Goal: Task Accomplishment & Management: Use online tool/utility

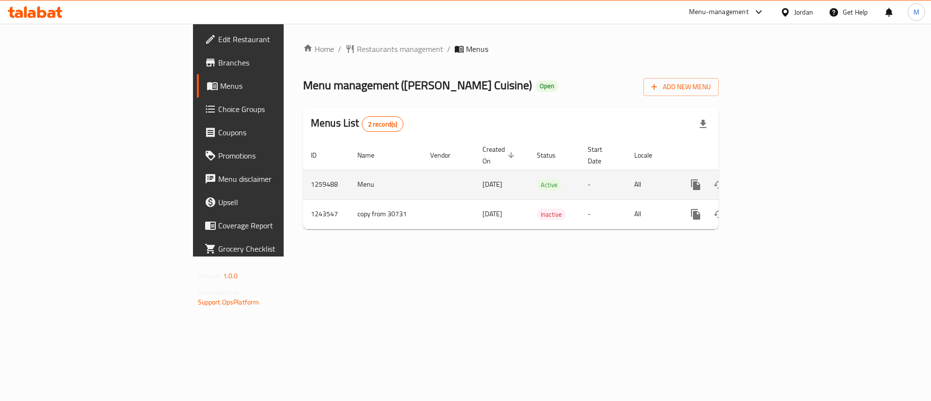
click at [772, 179] on icon "enhanced table" at bounding box center [766, 185] width 12 height 12
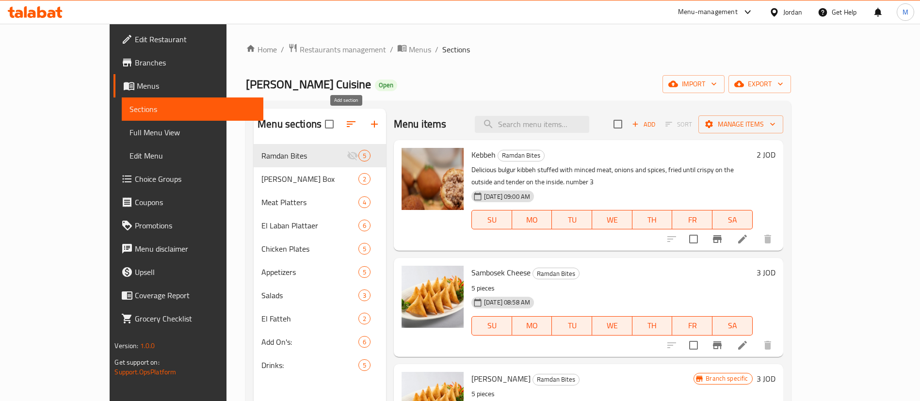
click at [369, 125] on icon "button" at bounding box center [375, 124] width 12 height 12
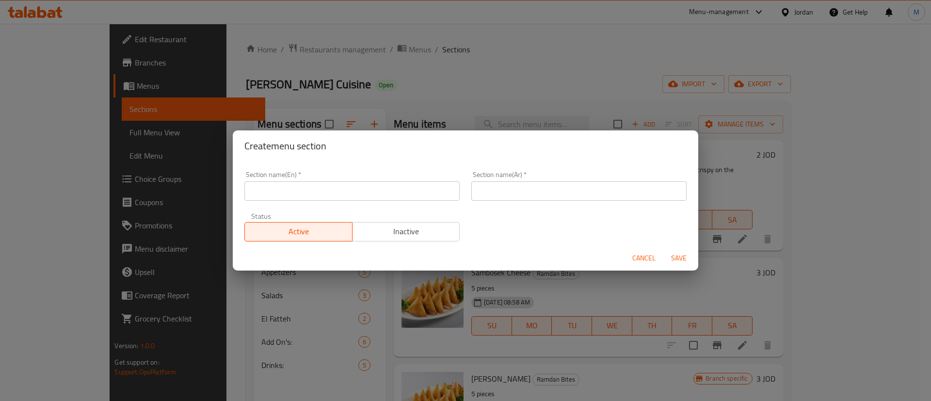
click at [354, 184] on input "text" at bounding box center [351, 190] width 215 height 19
type input "Gathering Meals"
click at [572, 201] on div "Section name(Ar)   * Section name(Ar) *" at bounding box center [579, 185] width 227 height 41
click at [581, 195] on input "text" at bounding box center [578, 190] width 215 height 19
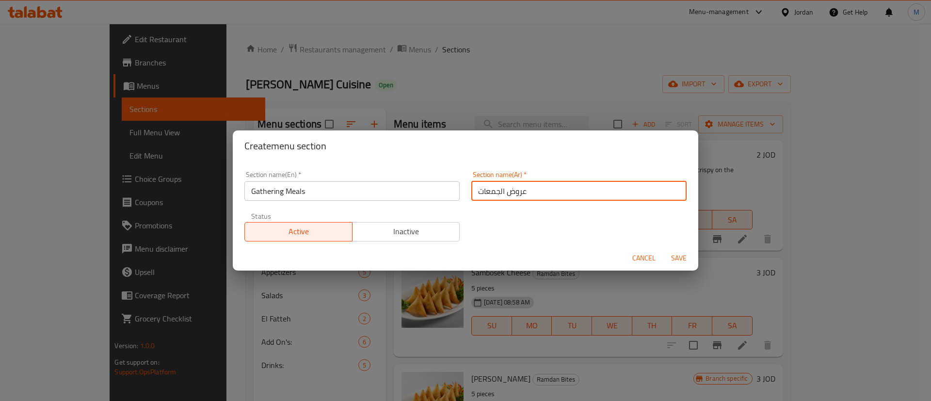
click at [514, 193] on input "عروض الجمعات" at bounding box center [578, 190] width 215 height 19
type input "وجبات الجمعات"
click at [677, 260] on span "Save" at bounding box center [678, 258] width 23 height 12
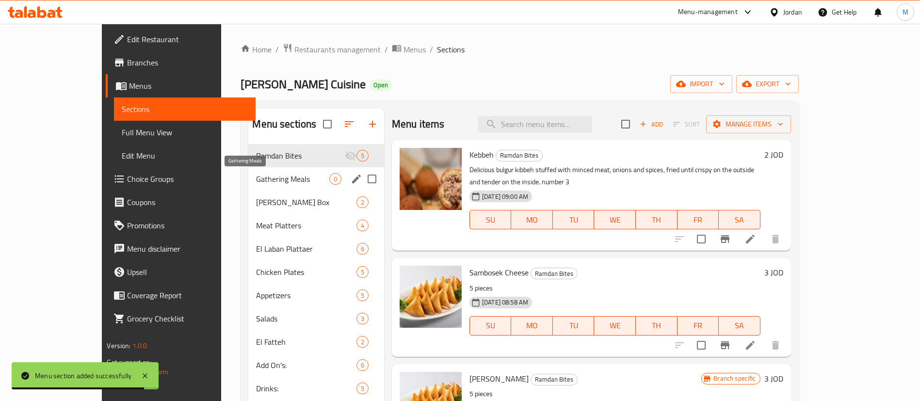
click at [277, 180] on span "Gathering Meals" at bounding box center [292, 179] width 73 height 12
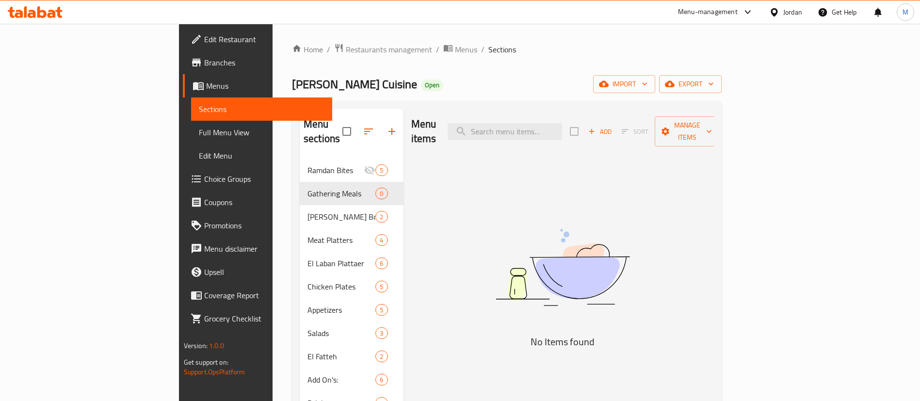
click at [613, 129] on span "Add" at bounding box center [600, 131] width 26 height 11
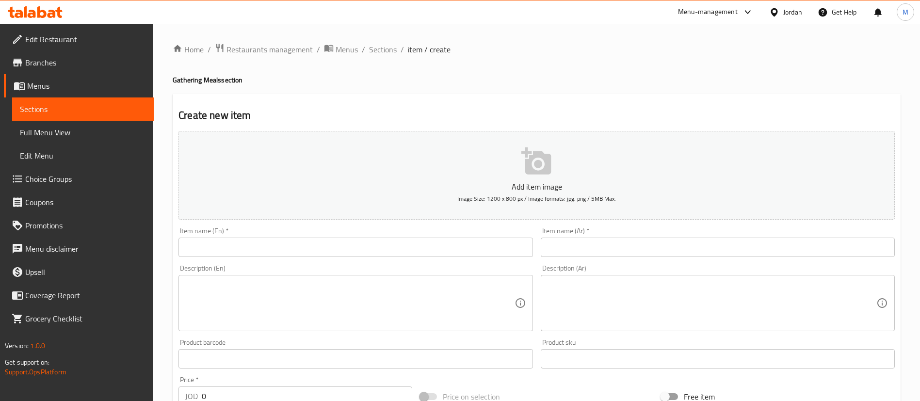
click at [585, 295] on textarea at bounding box center [712, 303] width 329 height 46
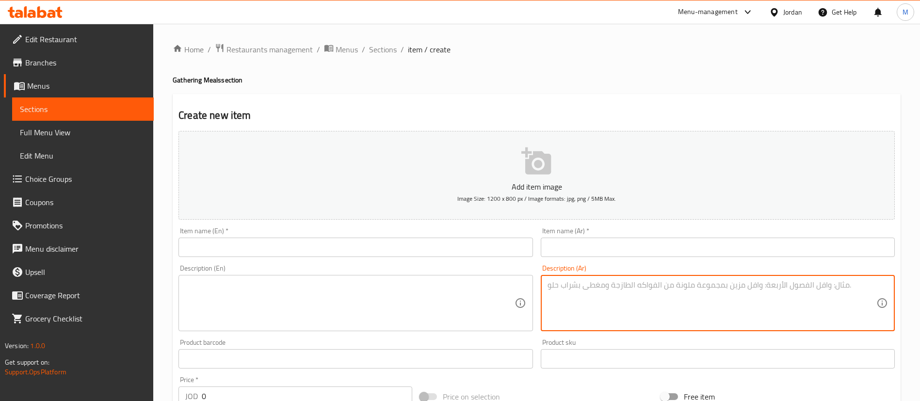
click at [401, 295] on textarea at bounding box center [349, 303] width 329 height 46
click at [680, 303] on textarea at bounding box center [712, 303] width 329 height 46
paste textarea "تحتوي على ١٤ حبة كوسا مع أرز بالشعيرية"
type textarea "تحتوي على ١٤ حبة كوسا مع أرز بالشعيرية"
click at [710, 242] on input "text" at bounding box center [718, 247] width 354 height 19
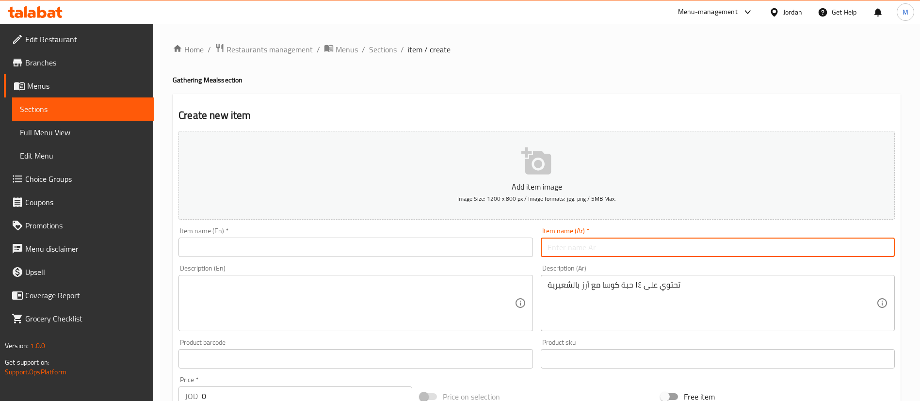
paste input "شيخ المخشي الوجبة العائلية"
type input "شيخ المخشي الوجبة العائلية"
click at [412, 247] on input "text" at bounding box center [356, 247] width 354 height 19
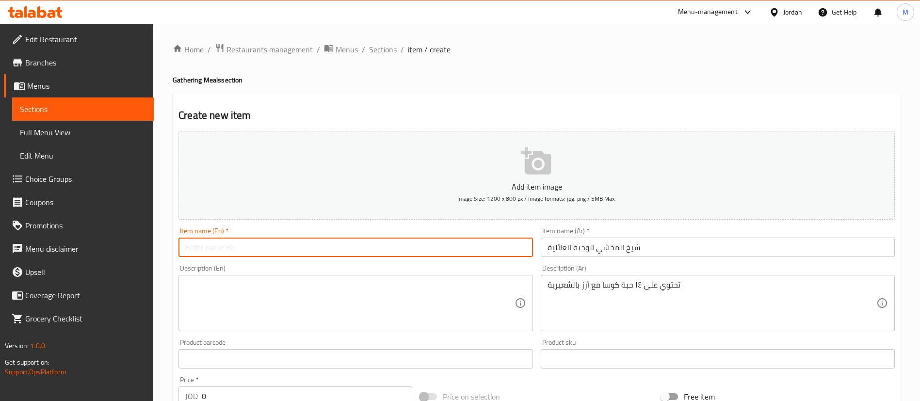
paste input "[PERSON_NAME] Family Meal"
type input "[PERSON_NAME] Family Meal"
click at [337, 306] on textarea at bounding box center [349, 303] width 329 height 46
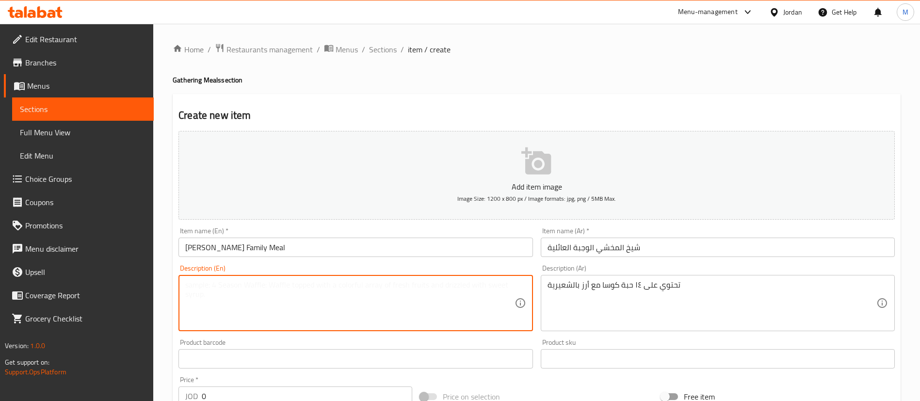
paste textarea "Contains 14 zucchini with vermicelli rice"
type textarea "Contains 14 zucchini with vermicelli rice"
click at [269, 392] on input "0" at bounding box center [307, 396] width 211 height 19
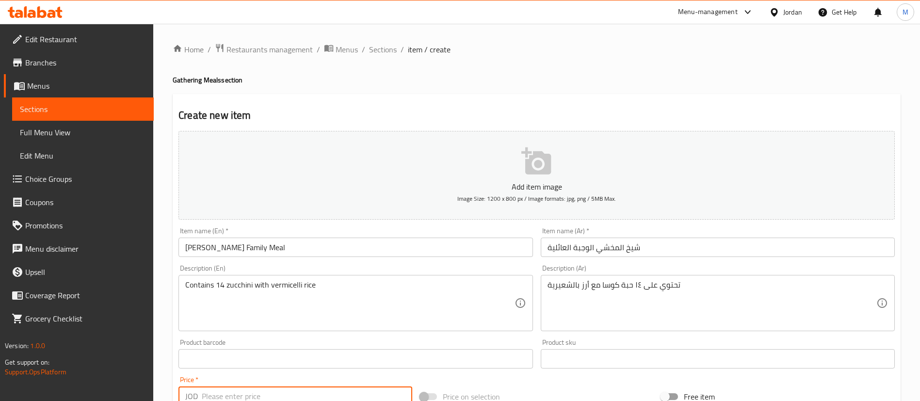
scroll to position [2, 0]
type input "3"
type input "28"
click at [416, 106] on h2 "Create new item" at bounding box center [537, 113] width 716 height 15
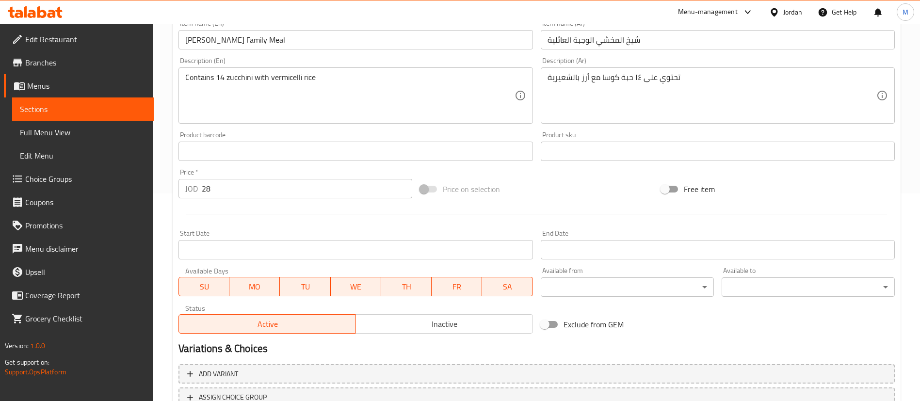
scroll to position [284, 0]
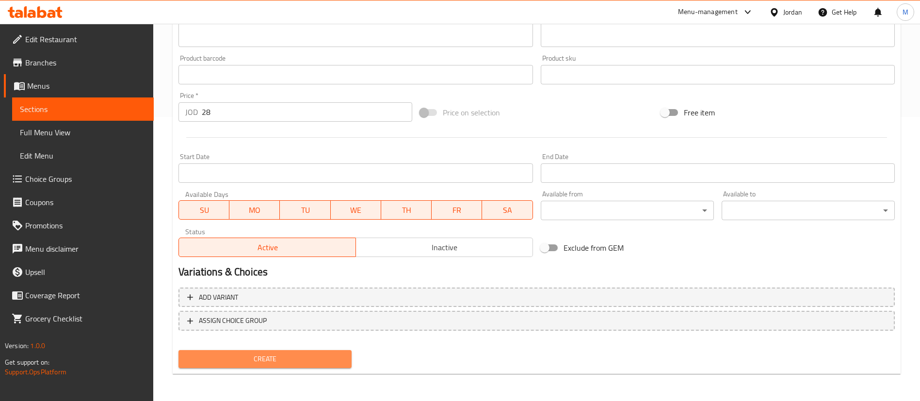
click at [340, 358] on span "Create" at bounding box center [265, 359] width 158 height 12
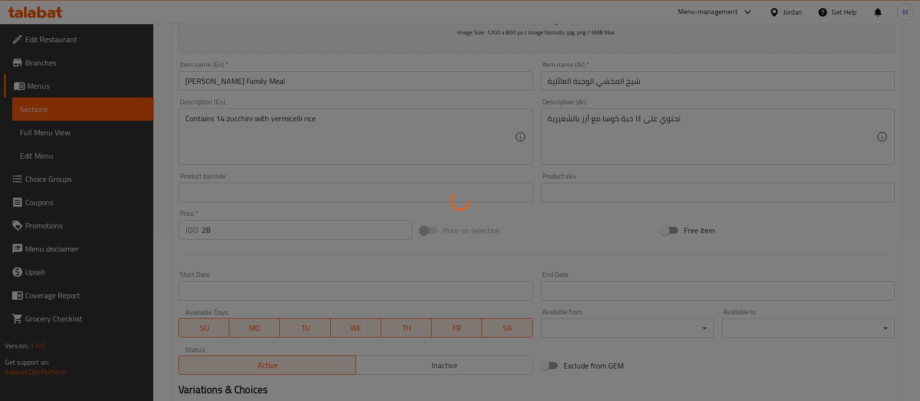
type input "0"
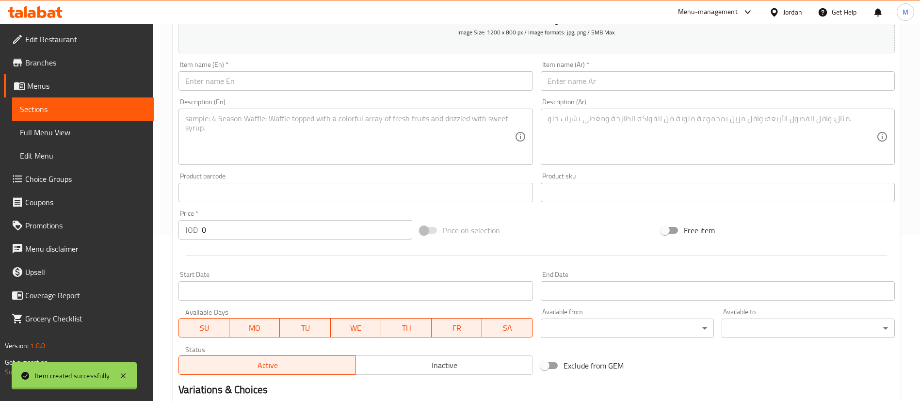
scroll to position [139, 0]
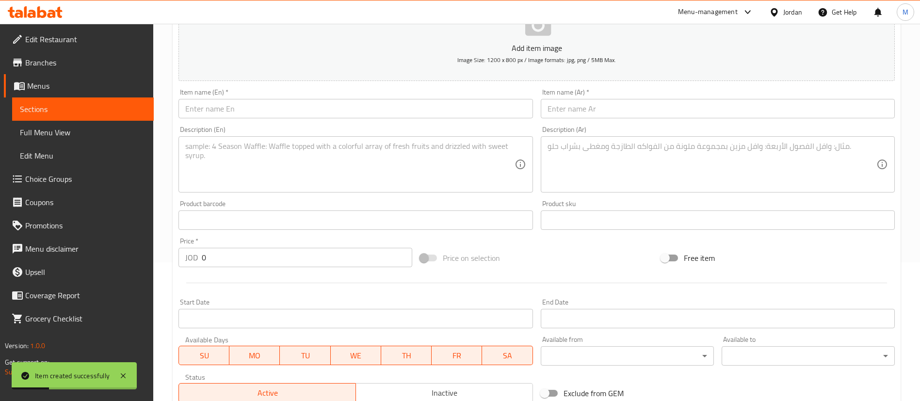
click at [612, 104] on input "text" at bounding box center [718, 108] width 354 height 19
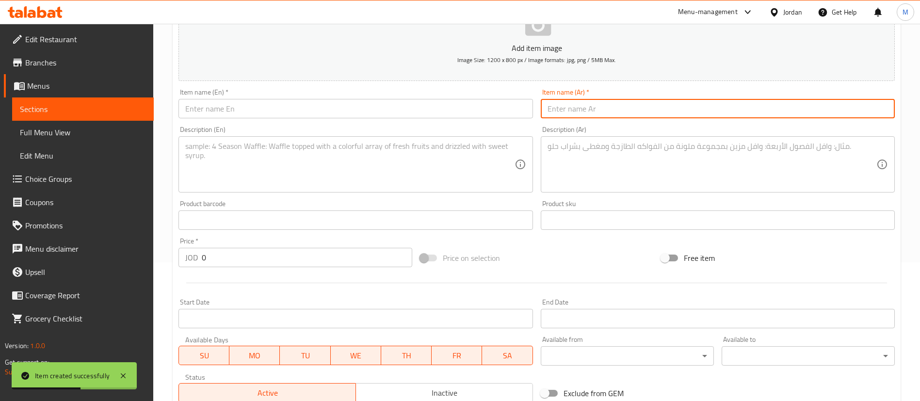
paste input "بامية باللحمة مع ارز بالشعيرية الوجبة العائلية"
type input "بامية باللحمة مع ارز بالشعيرية الوجبة العائلية"
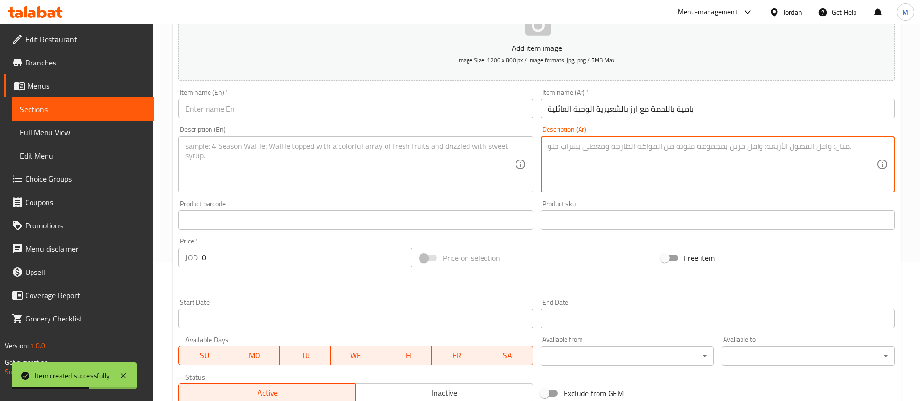
click at [624, 169] on textarea at bounding box center [712, 165] width 329 height 46
paste textarea "وجبة عائلية تكفي ٤ أشخاص"
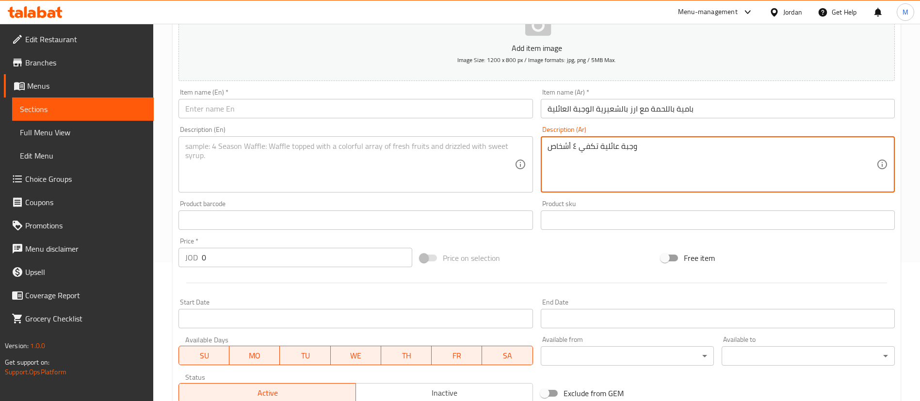
paste textarea "مع لحمة راس العصفور"
type textarea "وجبة عائلية تكفي ٤ أشخاص مع لحمة راس العصفور"
click at [357, 260] on input "0" at bounding box center [307, 257] width 211 height 19
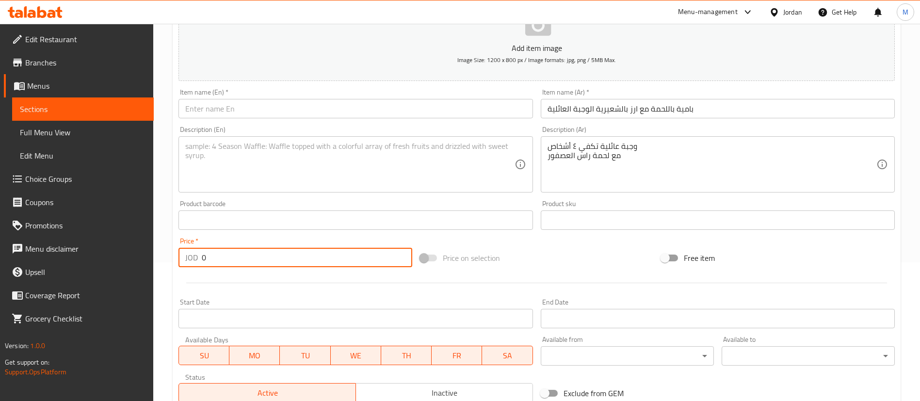
click at [357, 260] on input "0" at bounding box center [307, 257] width 211 height 19
type input "26"
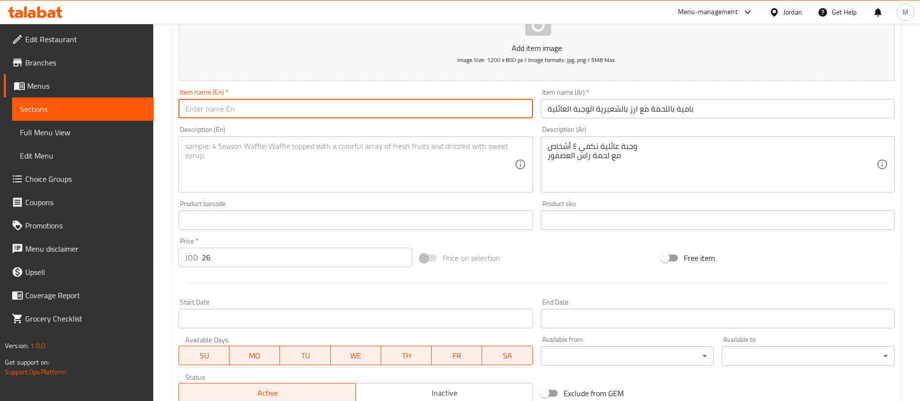
click at [374, 117] on input "text" at bounding box center [356, 108] width 354 height 19
paste input "Okra with Meat and Vermicelli Rice Family Meal"
type input "Okra with Meat and Vermicelli Rice Family Meal"
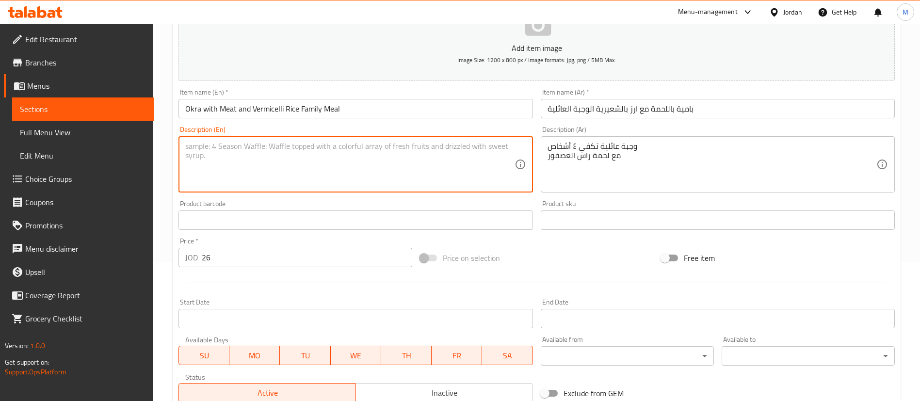
click at [297, 170] on textarea at bounding box center [349, 165] width 329 height 46
paste textarea "Family Meal for 4 People With Ras [PERSON_NAME] Meat"
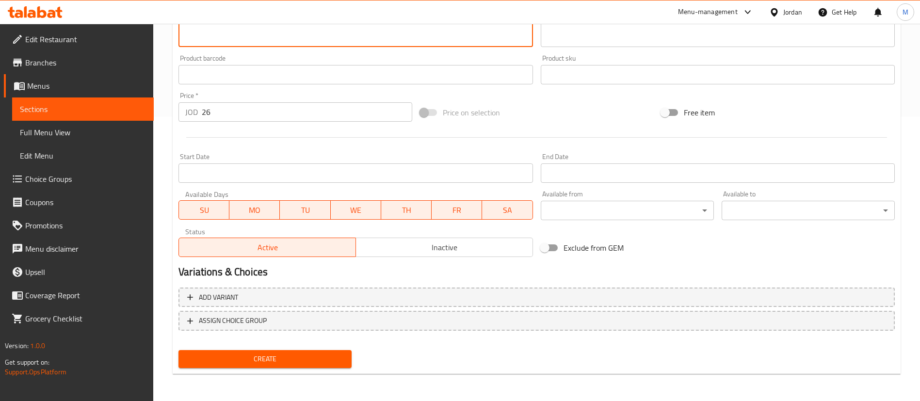
type textarea "Family Meal for 4 People With Ras [PERSON_NAME] Meat"
click at [310, 357] on span "Create" at bounding box center [265, 359] width 158 height 12
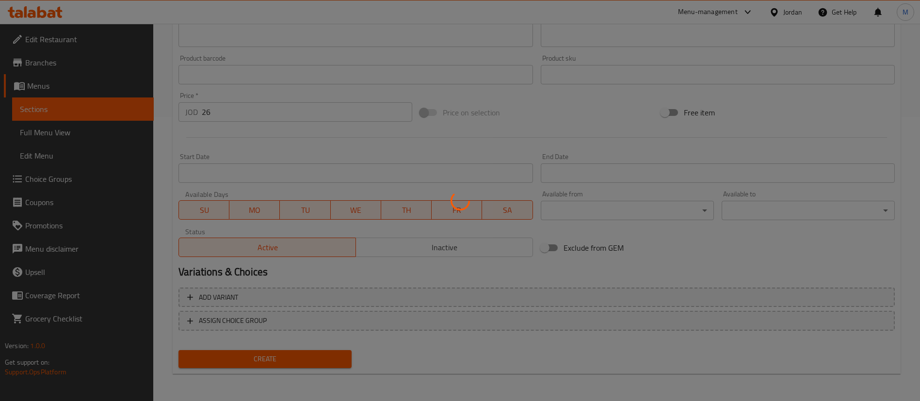
type input "0"
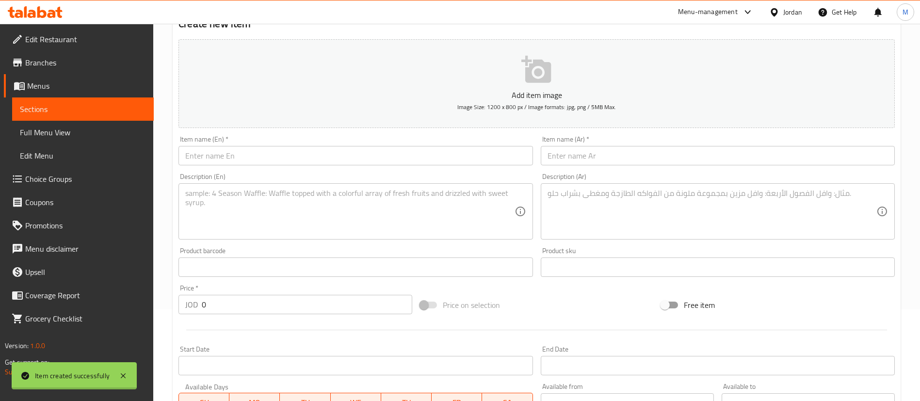
scroll to position [0, 0]
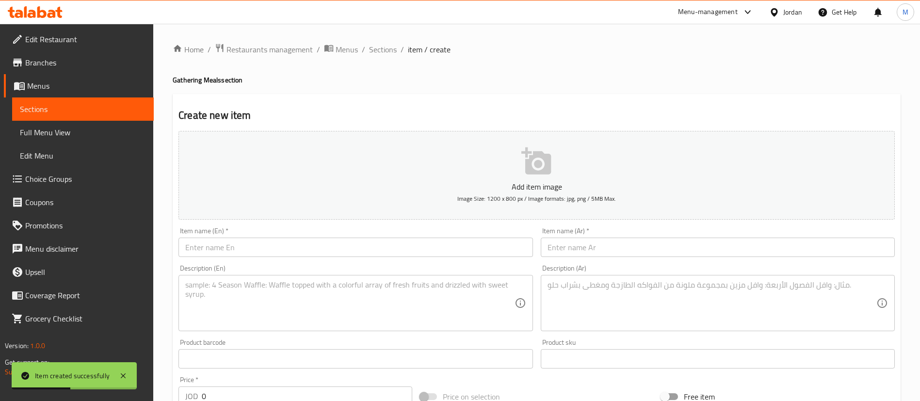
click at [601, 293] on textarea at bounding box center [712, 303] width 329 height 46
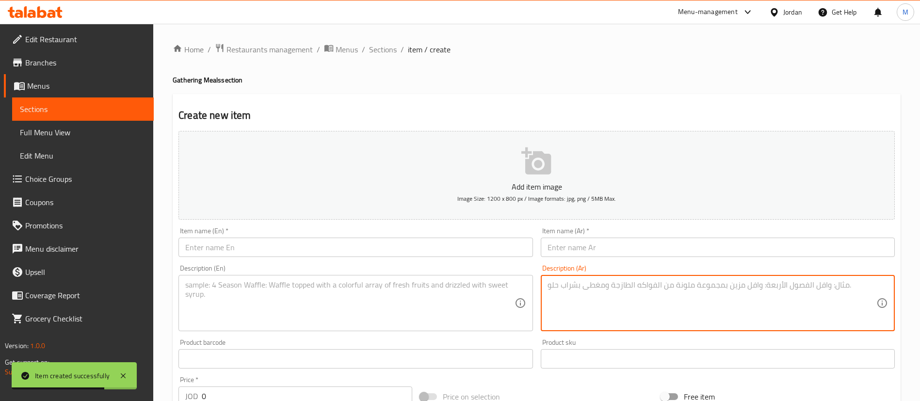
paste textarea "ملوخية مع دجاج وارز بالشعيرية"
click at [655, 287] on textarea "ملوخية مع دجاج وارز بالشعيرية" at bounding box center [712, 303] width 329 height 46
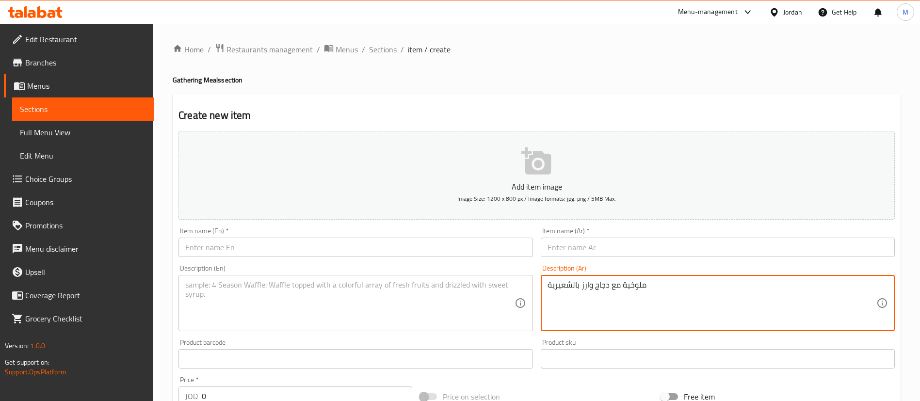
paste textarea "جبة عائلية تكفي ٤ أشخاص"
type textarea "وجبة عائلية تكفي ٤ أشخاص"
click at [645, 245] on input "text" at bounding box center [718, 247] width 354 height 19
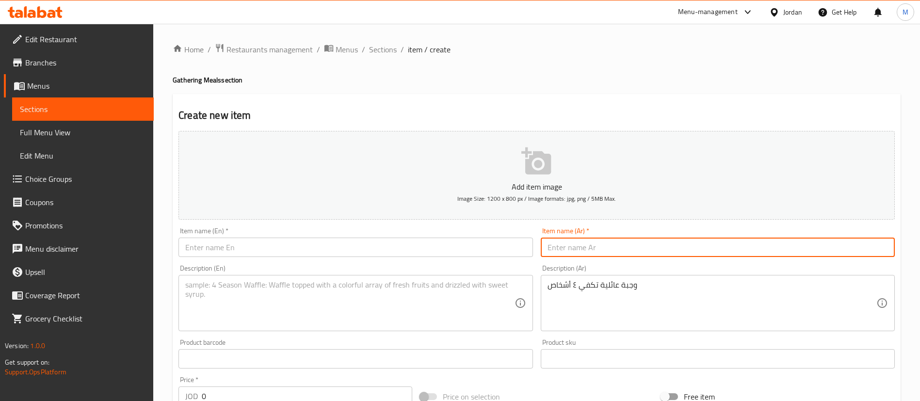
paste input "ملوخية مع دجاج وارز بالشعيرية"
type input "ملوخية مع دجاج وارز بالشعيرية"
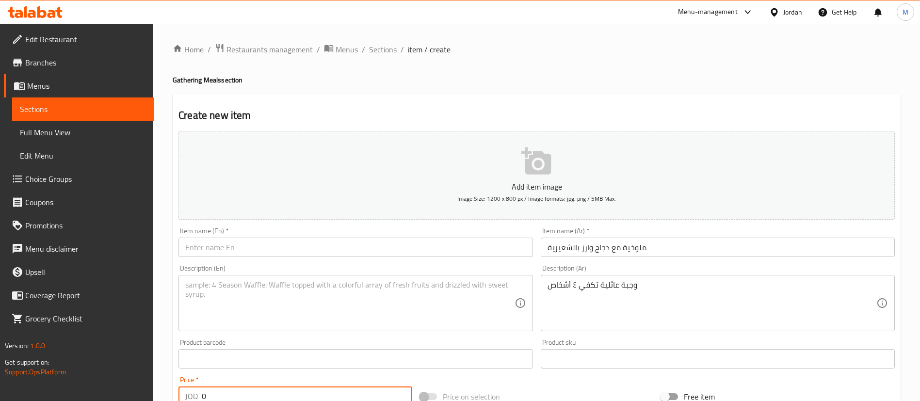
click at [292, 397] on input "0" at bounding box center [307, 396] width 211 height 19
click at [292, 398] on input "0" at bounding box center [307, 396] width 211 height 19
paste input "number"
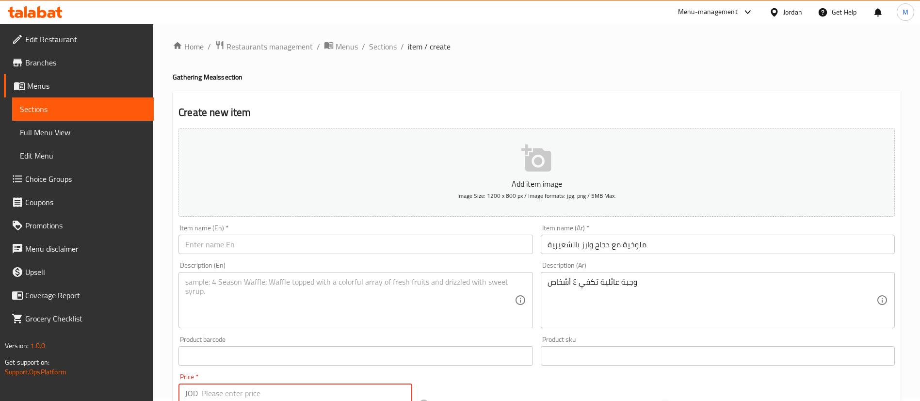
scroll to position [2, 0]
type input "18"
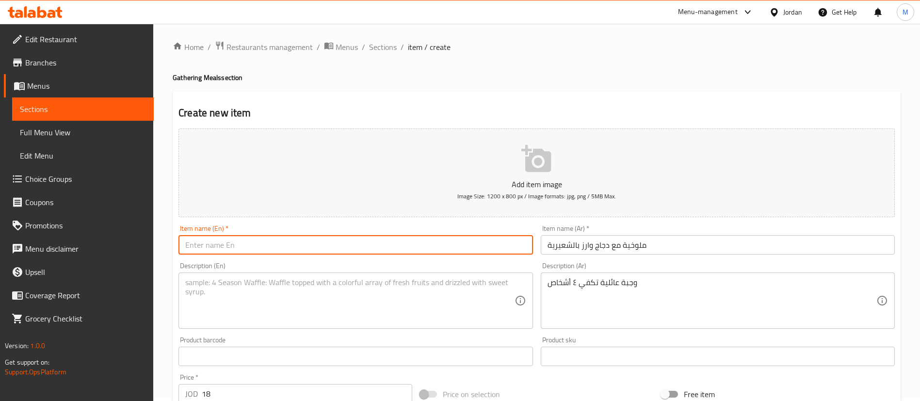
click at [327, 246] on input "text" at bounding box center [356, 244] width 354 height 19
paste input "Molokhia with Chicken and Vermicelli Rice"
type input "Molokhia with Chicken and Vermicelli Rice"
click at [324, 302] on textarea at bounding box center [349, 301] width 329 height 46
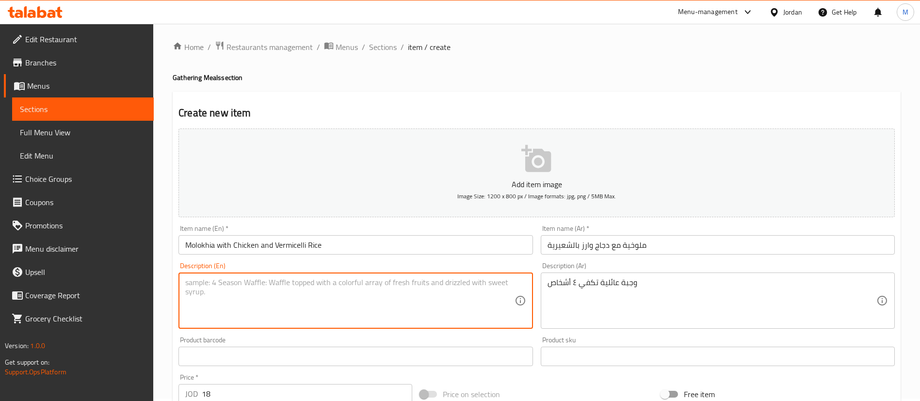
paste textarea "Family Meal for 4"
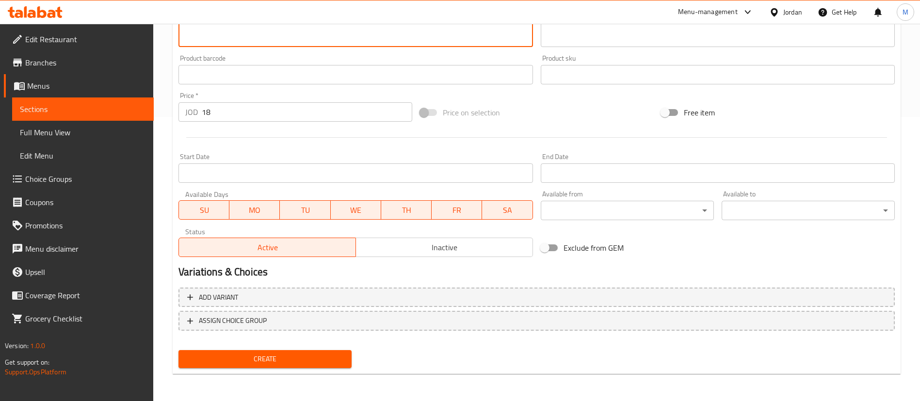
type textarea "Family Meal for 4"
click at [336, 357] on span "Create" at bounding box center [265, 359] width 158 height 12
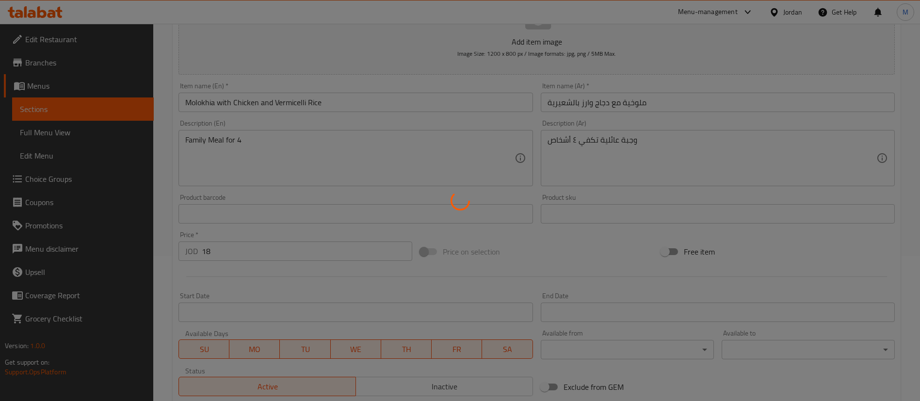
scroll to position [0, 0]
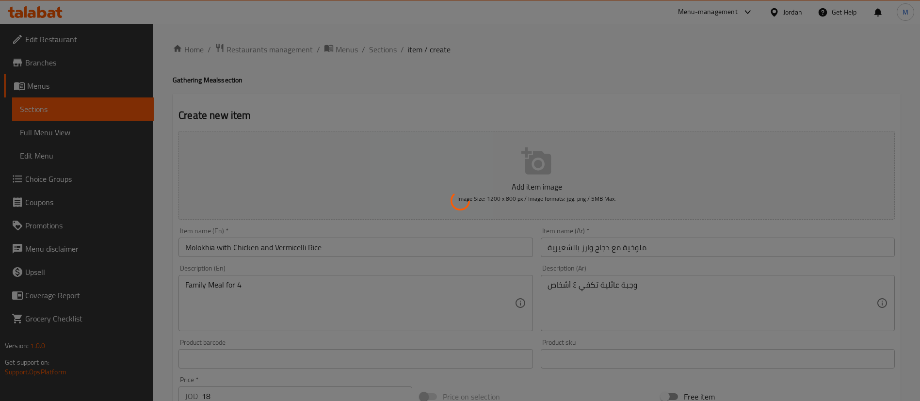
type input "0"
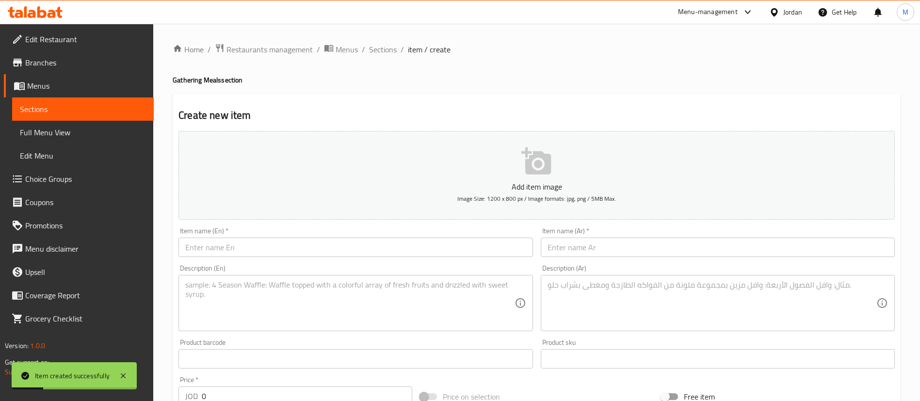
click at [602, 289] on textarea at bounding box center [712, 303] width 329 height 46
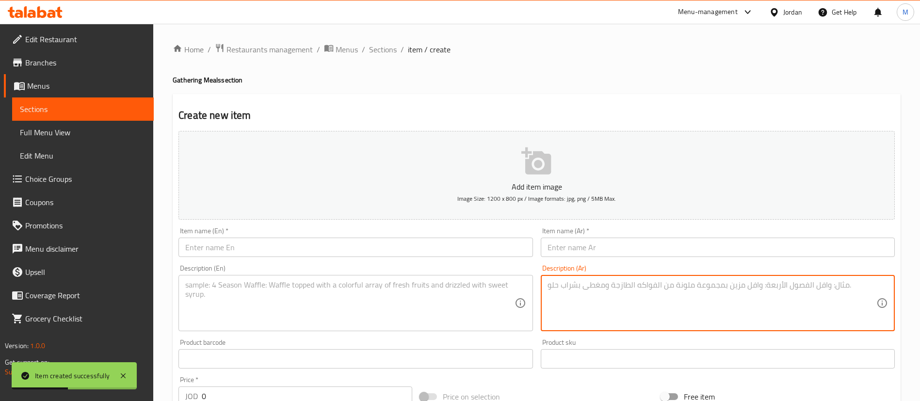
paste textarea "مع لحمة رأس العصفور وأرز بالشعيرية"
paste textarea "تكفي ٤ أشخاص"
type textarea "مع لحمة رأس العصفور وأرز بالشعيرية تكفي ٤ أشخاص"
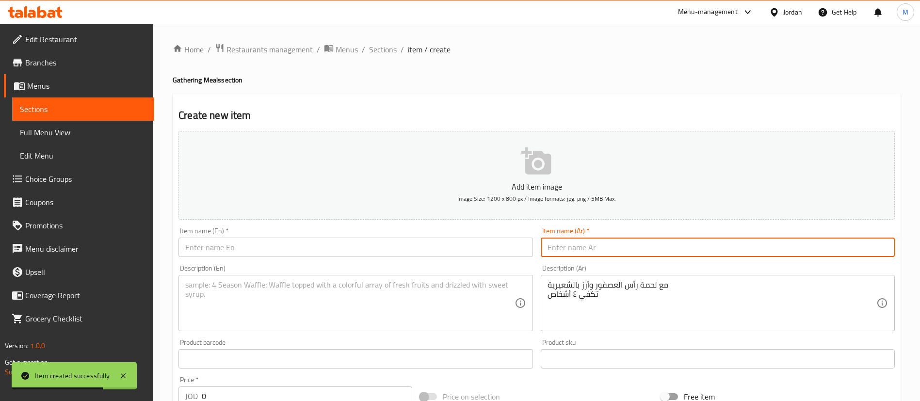
click at [624, 249] on input "text" at bounding box center [718, 247] width 354 height 19
paste input "فاصولياء بيضاء وجبة عائلية"
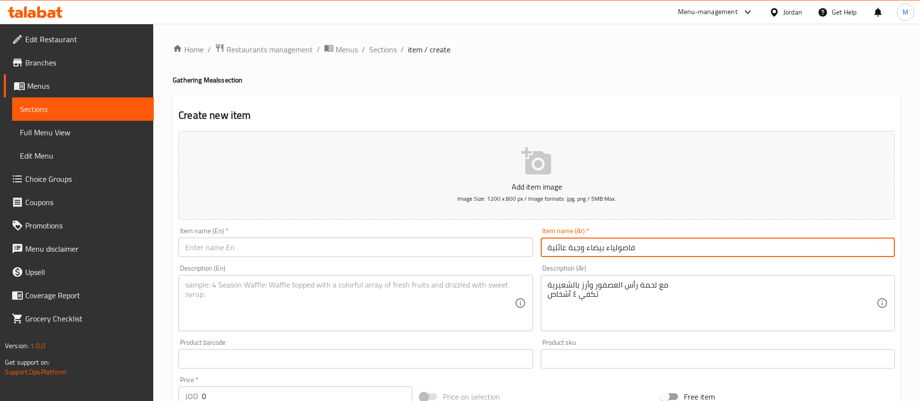
type input "فاصولياء بيضاء وجبة عائلية"
click at [279, 391] on input "0" at bounding box center [307, 396] width 211 height 19
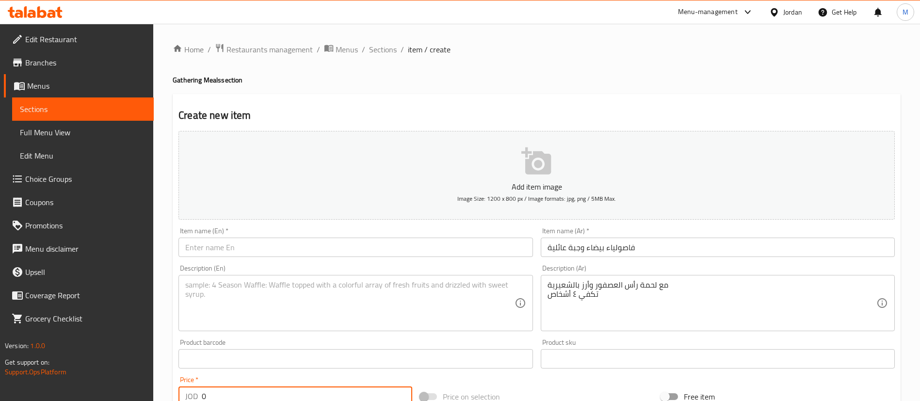
click at [279, 391] on input "0" at bounding box center [307, 396] width 211 height 19
type input "26"
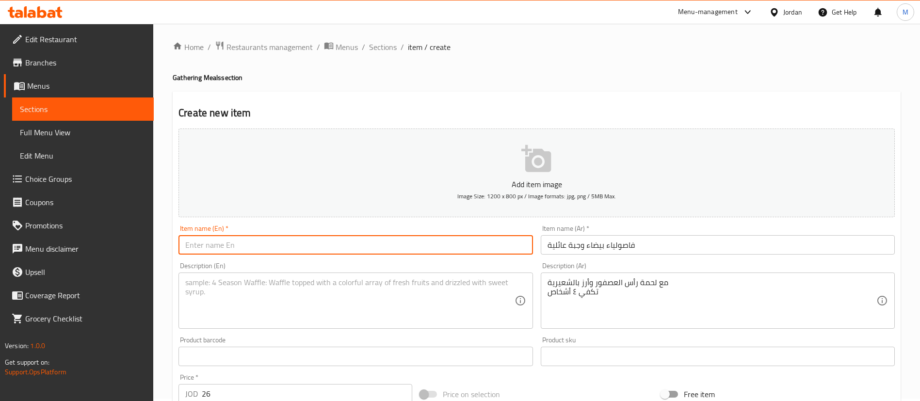
click at [301, 239] on input "text" at bounding box center [356, 244] width 354 height 19
paste input "White Beans Family Meal"
type input "White Beans Family Meal"
click at [296, 301] on textarea at bounding box center [349, 301] width 329 height 46
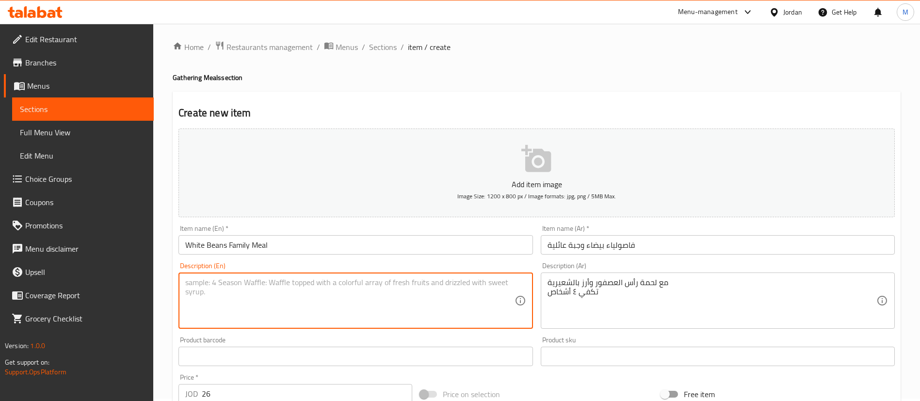
paste textarea "With Lamb and Vermicelli Rice Serves 4"
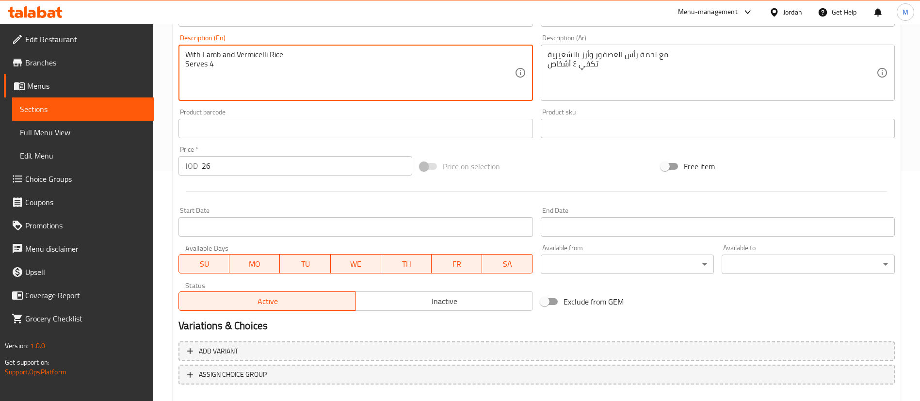
scroll to position [284, 0]
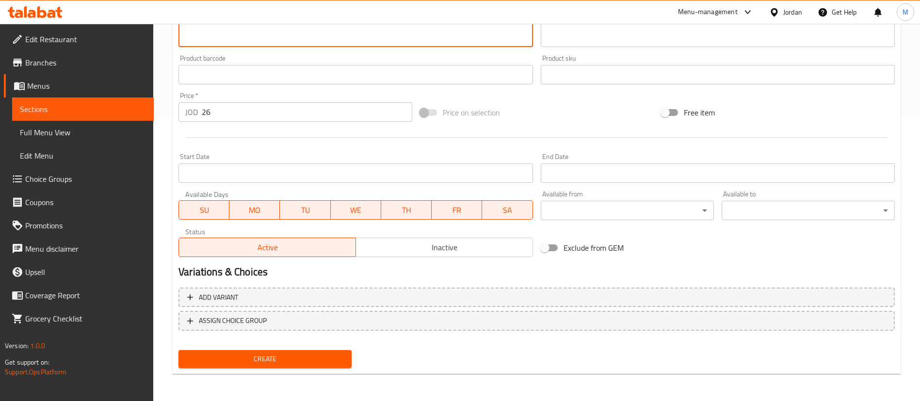
type textarea "With Lamb and Vermicelli Rice Serves 4"
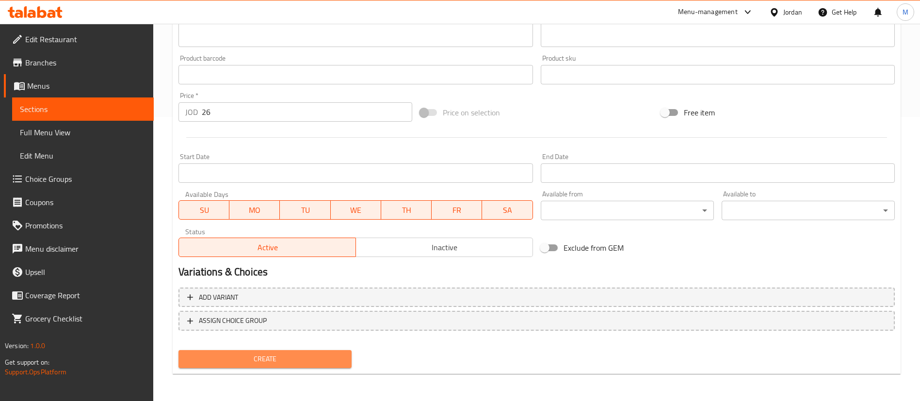
click at [335, 365] on span "Create" at bounding box center [265, 359] width 158 height 12
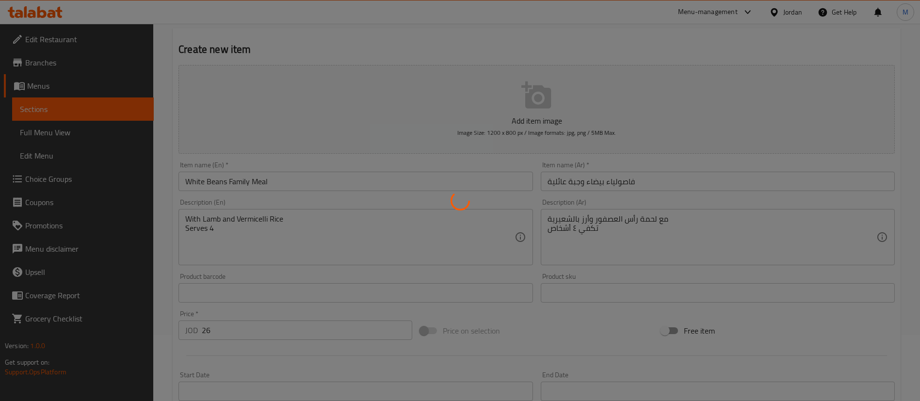
type input "0"
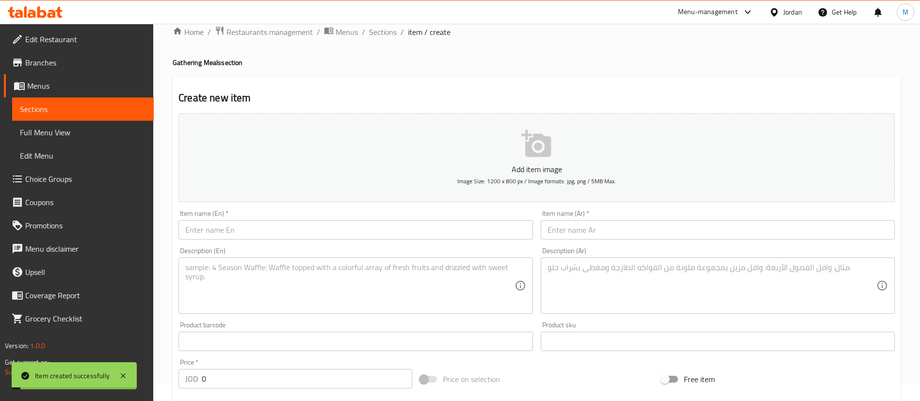
scroll to position [0, 0]
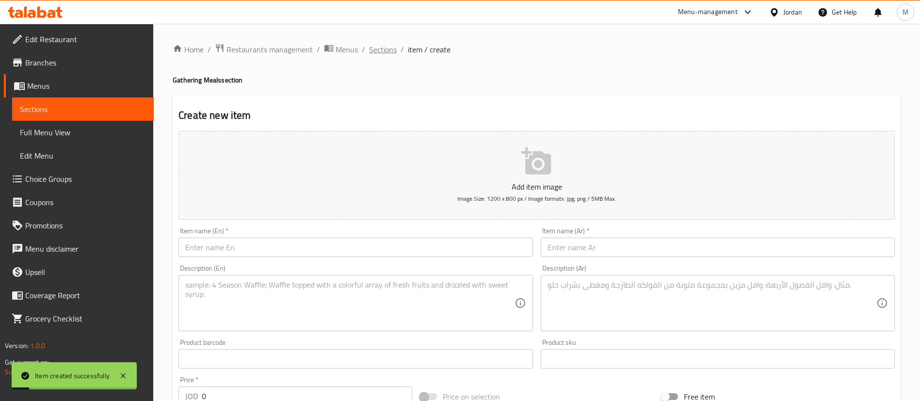
click at [385, 52] on span "Sections" at bounding box center [383, 50] width 28 height 12
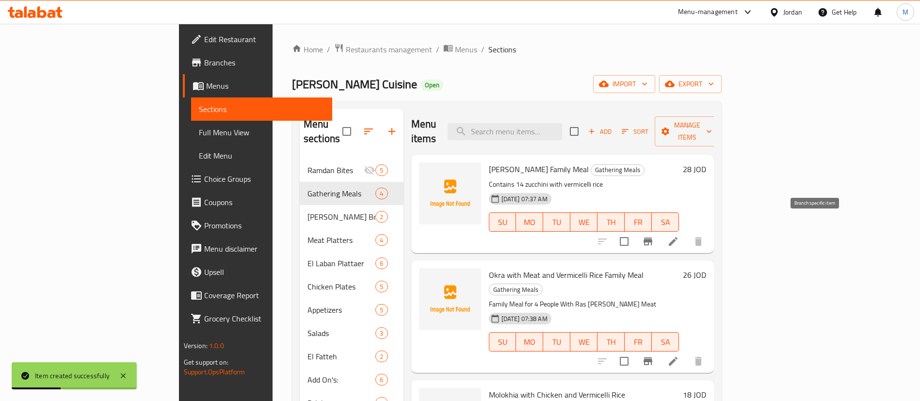
click at [652, 238] on icon "Branch-specific-item" at bounding box center [648, 242] width 9 height 8
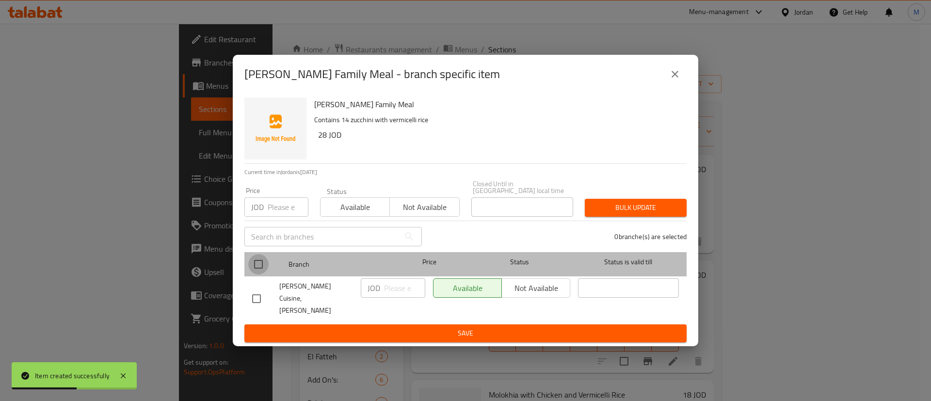
click at [256, 269] on input "checkbox" at bounding box center [258, 264] width 20 height 20
checkbox input "true"
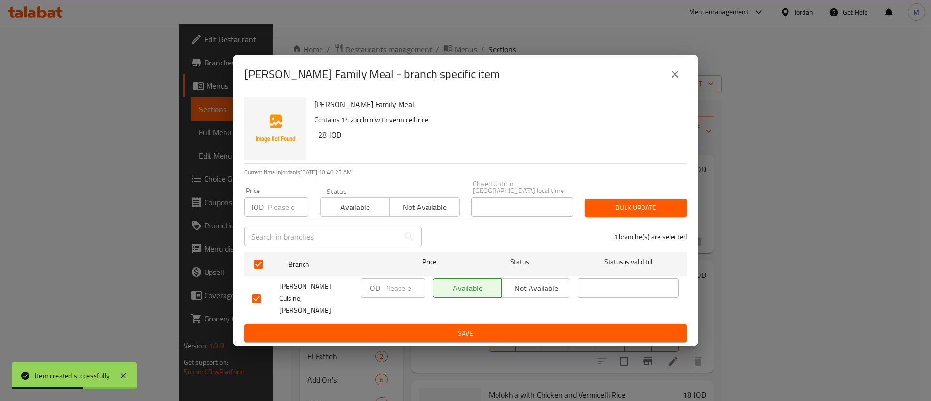
click at [382, 287] on div "JOD ​" at bounding box center [393, 287] width 65 height 19
click at [517, 288] on span "Not available" at bounding box center [536, 288] width 61 height 14
click at [504, 330] on button "Save" at bounding box center [465, 334] width 442 height 18
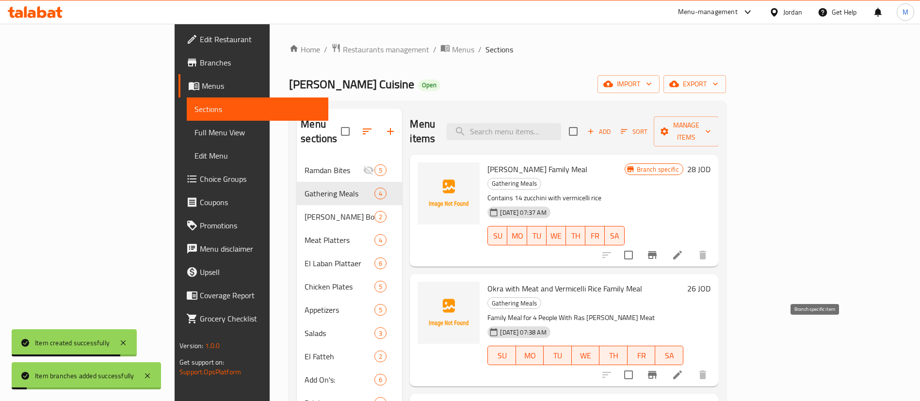
click at [657, 371] on icon "Branch-specific-item" at bounding box center [652, 375] width 9 height 8
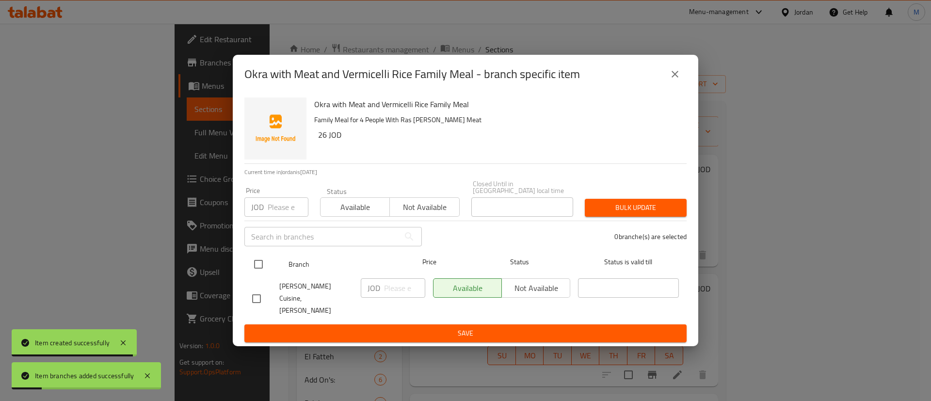
click at [257, 267] on input "checkbox" at bounding box center [258, 264] width 20 height 20
checkbox input "true"
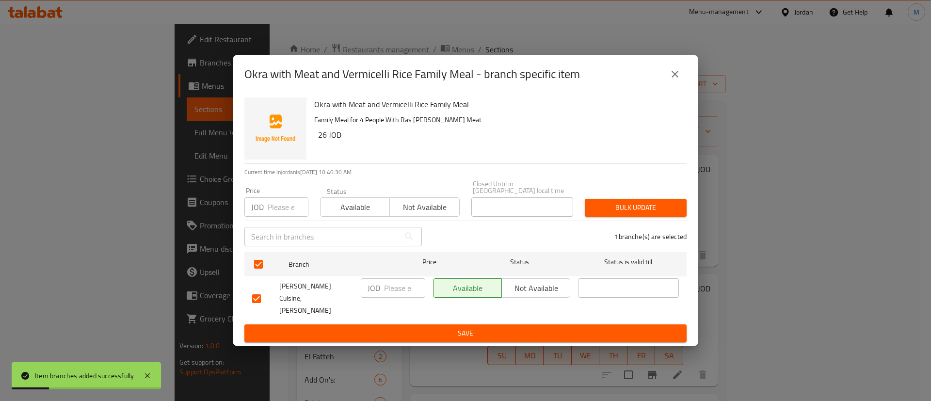
click at [531, 288] on span "Not available" at bounding box center [536, 288] width 61 height 14
click at [533, 327] on span "Save" at bounding box center [465, 333] width 427 height 12
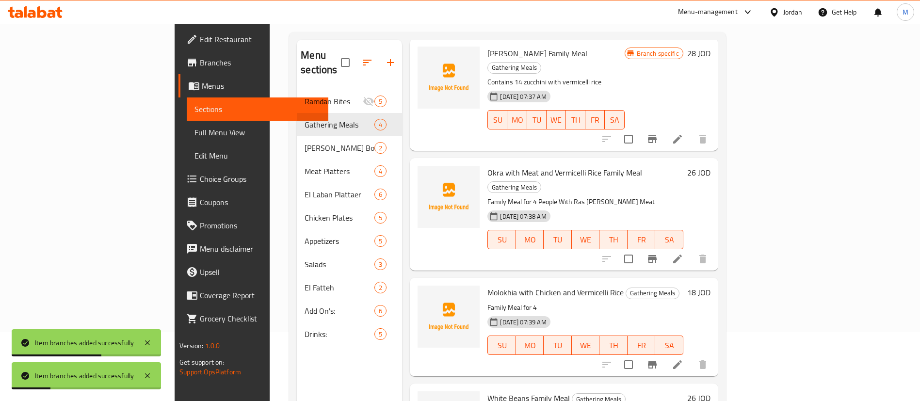
scroll to position [136, 0]
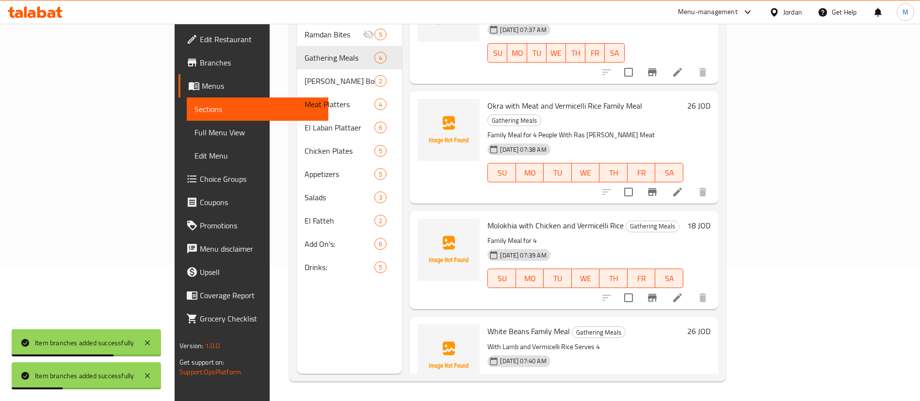
click at [657, 294] on icon "Branch-specific-item" at bounding box center [652, 298] width 9 height 8
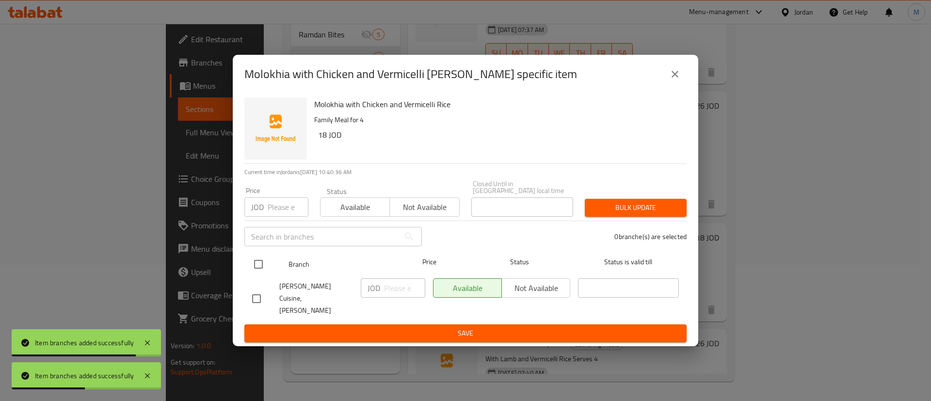
drag, startPoint x: 257, startPoint y: 260, endPoint x: 267, endPoint y: 261, distance: 10.2
click at [256, 260] on input "checkbox" at bounding box center [258, 264] width 20 height 20
checkbox input "true"
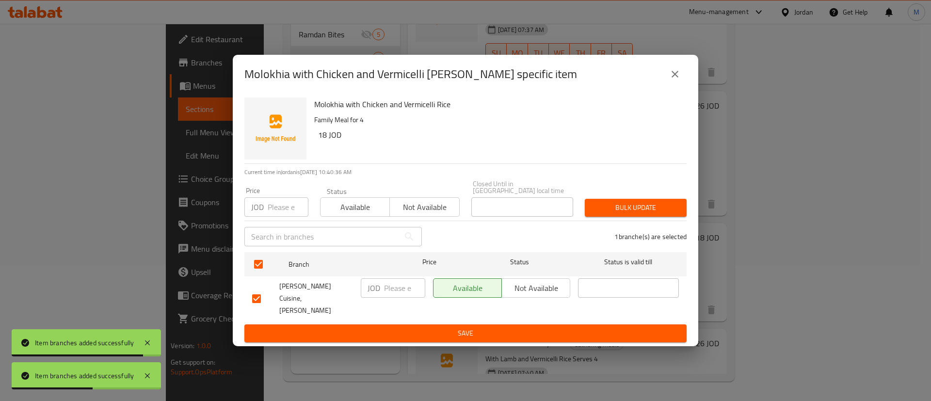
drag, startPoint x: 534, startPoint y: 283, endPoint x: 532, endPoint y: 310, distance: 26.7
click at [534, 284] on span "Not available" at bounding box center [536, 288] width 61 height 14
click at [532, 325] on button "Save" at bounding box center [465, 334] width 442 height 18
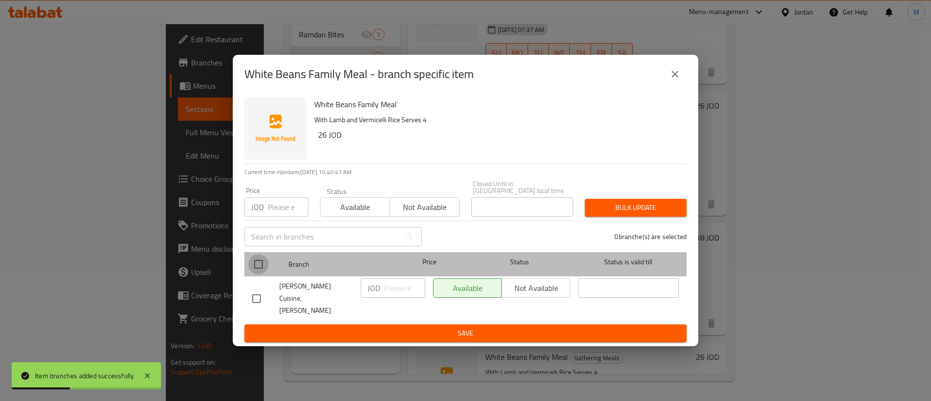
click at [263, 266] on input "checkbox" at bounding box center [258, 264] width 20 height 20
checkbox input "true"
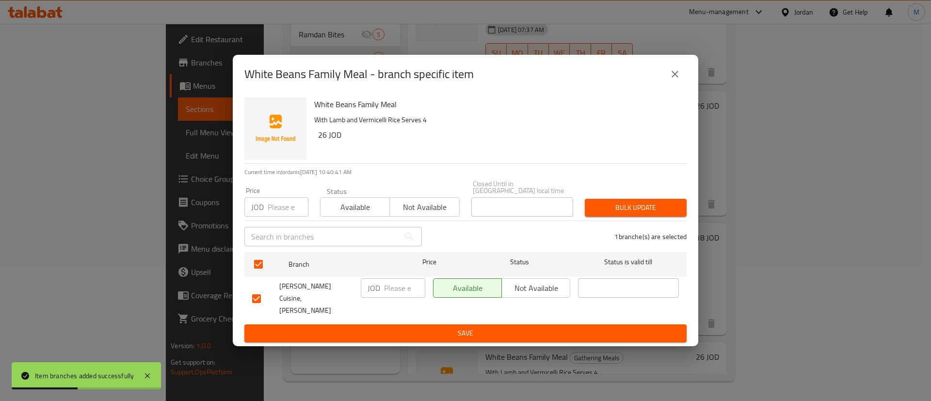
click at [549, 287] on span "Not available" at bounding box center [536, 288] width 61 height 14
click at [541, 327] on span "Save" at bounding box center [465, 333] width 427 height 12
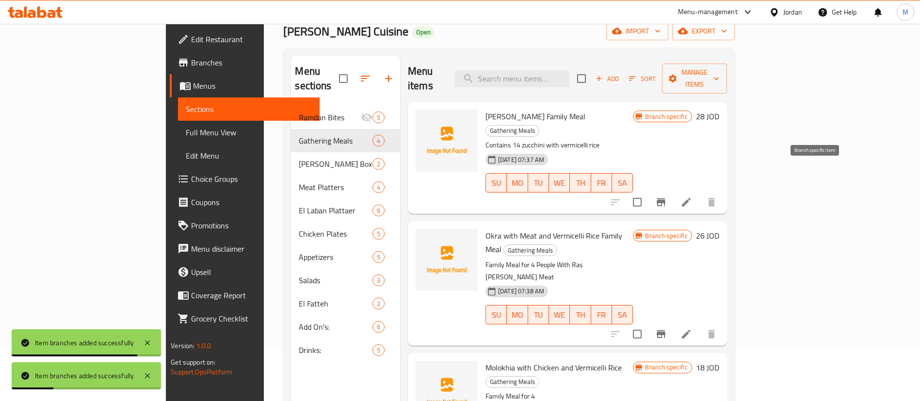
scroll to position [0, 0]
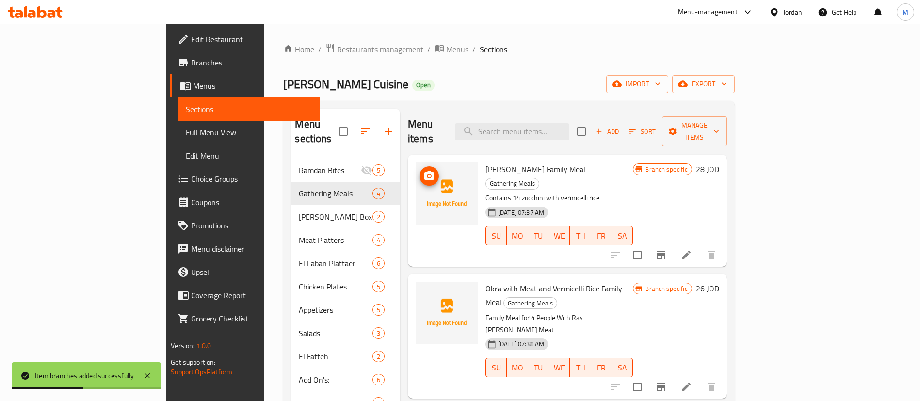
click at [423, 170] on icon "upload picture" at bounding box center [429, 176] width 12 height 12
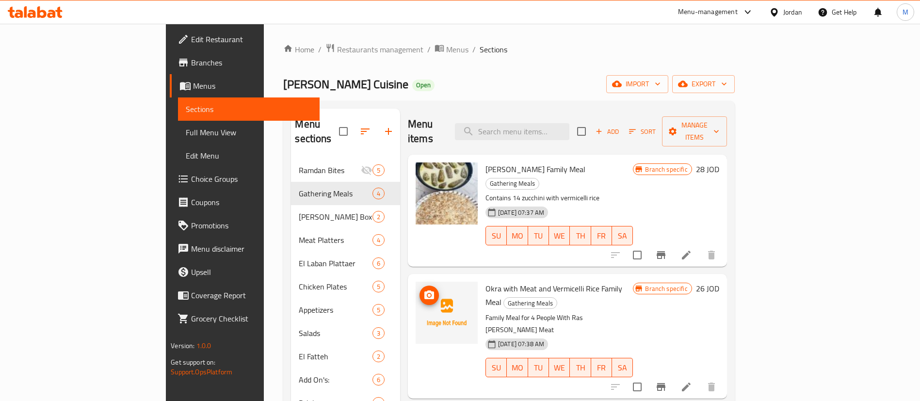
click at [420, 290] on span "upload picture" at bounding box center [429, 296] width 19 height 12
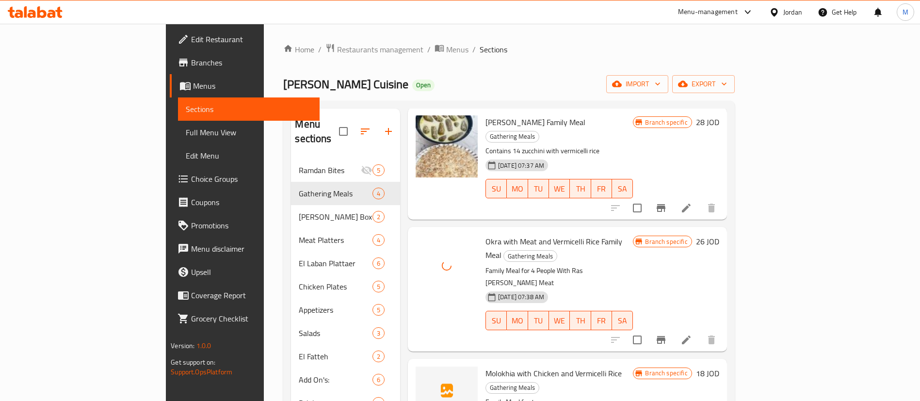
scroll to position [73, 0]
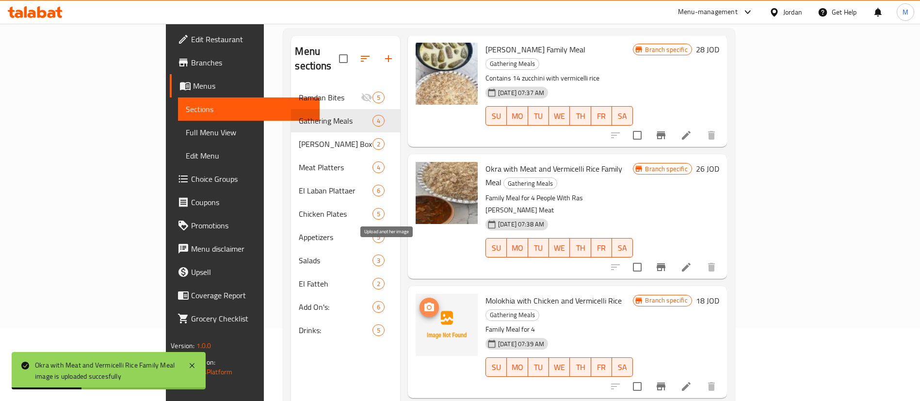
click at [423, 302] on icon "upload picture" at bounding box center [429, 308] width 12 height 12
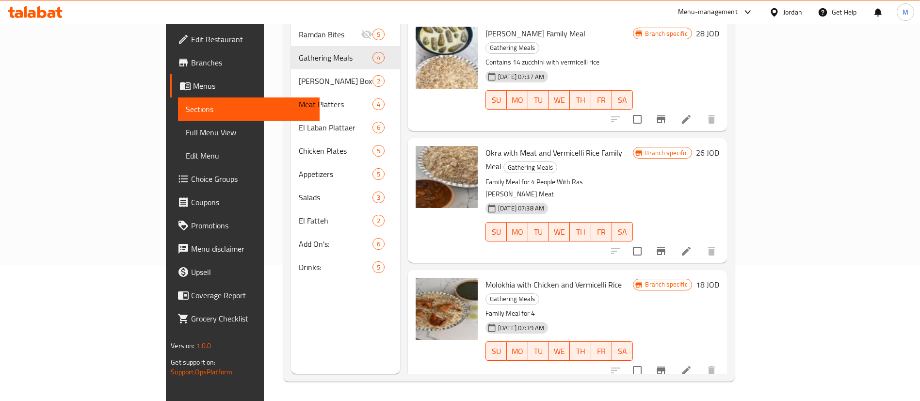
scroll to position [47, 0]
